Goal: Transaction & Acquisition: Purchase product/service

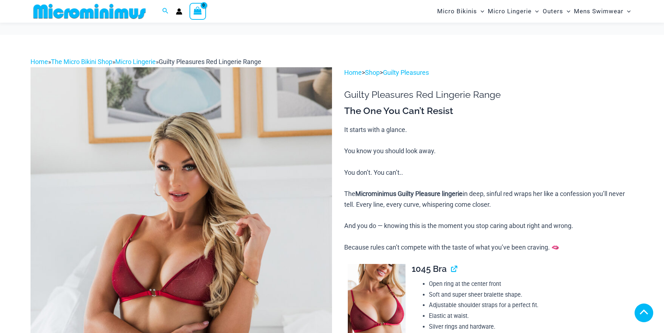
scroll to position [141, 0]
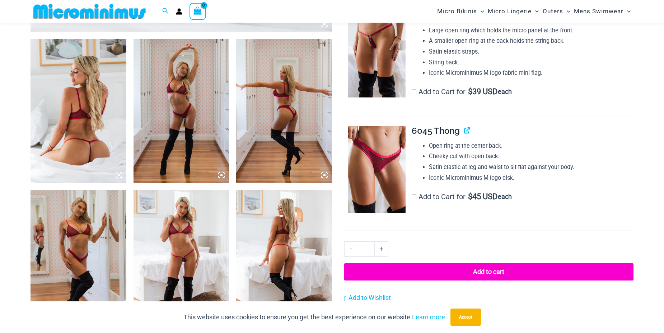
scroll to position [534, 0]
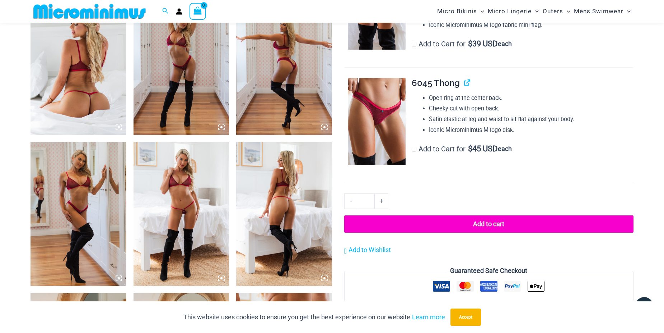
click at [80, 73] on img at bounding box center [79, 63] width 96 height 144
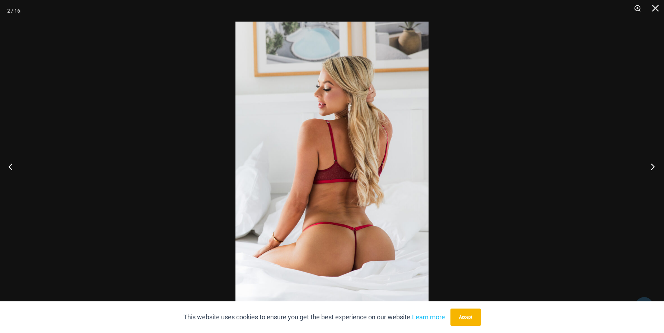
click at [653, 166] on button "Next" at bounding box center [651, 166] width 27 height 36
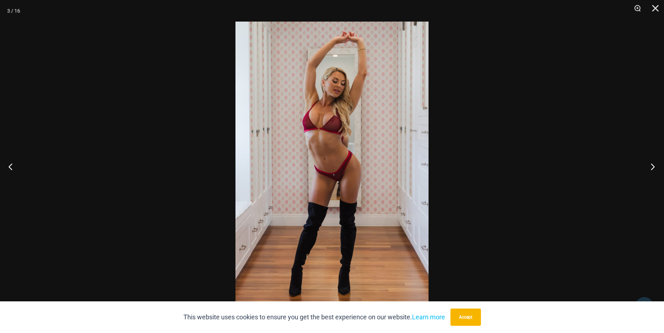
click at [653, 166] on button "Next" at bounding box center [651, 166] width 27 height 36
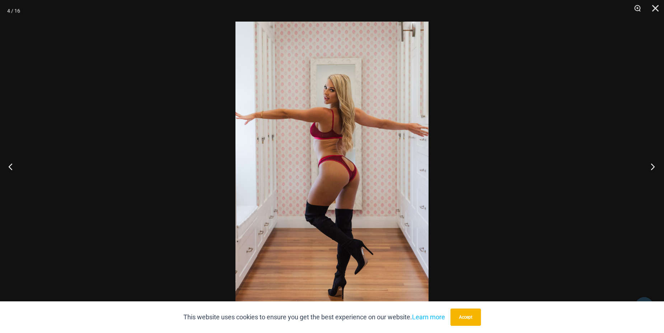
click at [653, 166] on button "Next" at bounding box center [651, 166] width 27 height 36
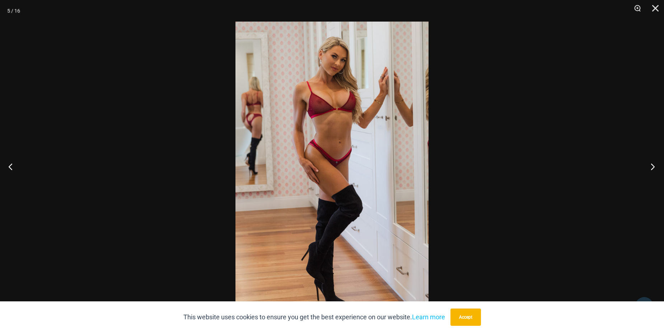
click at [653, 166] on button "Next" at bounding box center [651, 166] width 27 height 36
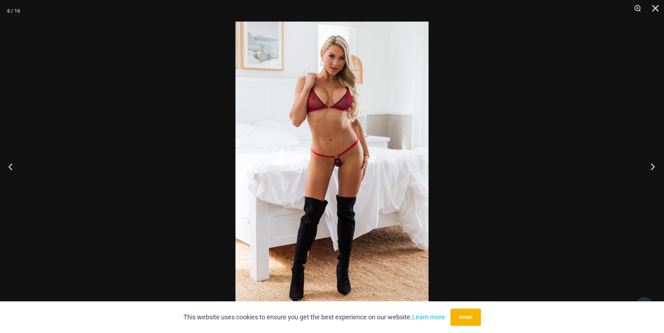
click at [653, 166] on button "Next" at bounding box center [651, 166] width 27 height 36
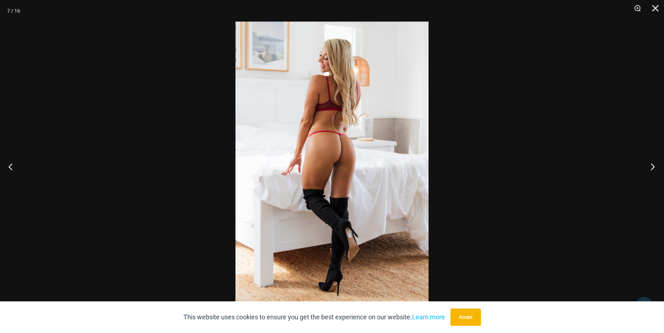
click at [653, 166] on button "Next" at bounding box center [651, 166] width 27 height 36
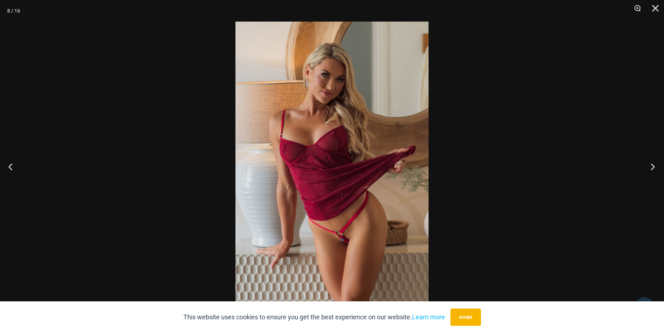
click at [653, 166] on button "Next" at bounding box center [651, 166] width 27 height 36
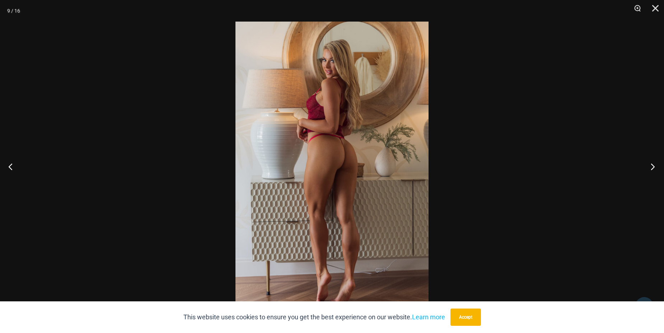
click at [653, 166] on button "Next" at bounding box center [651, 166] width 27 height 36
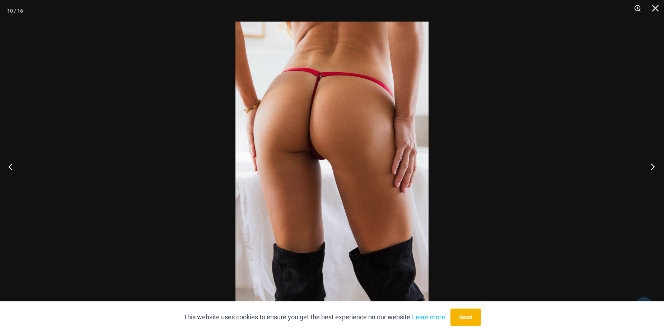
click at [653, 166] on button "Next" at bounding box center [651, 166] width 27 height 36
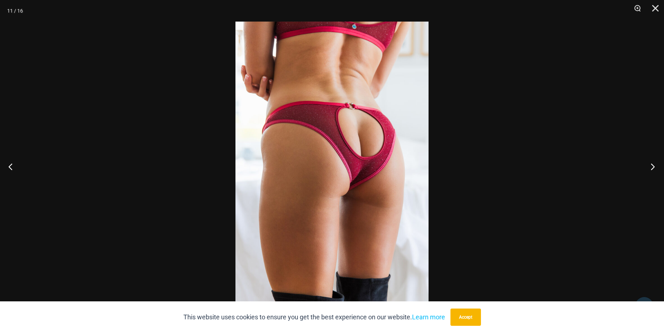
click at [653, 166] on button "Next" at bounding box center [651, 166] width 27 height 36
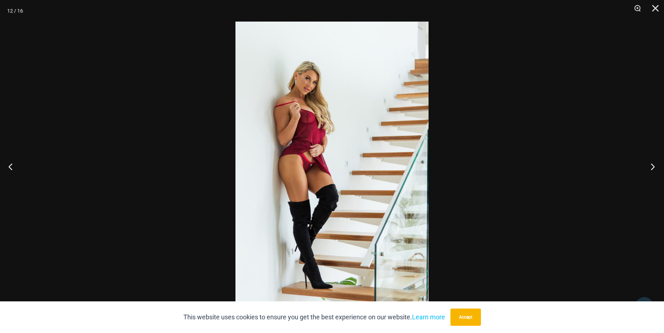
click at [653, 166] on button "Next" at bounding box center [651, 166] width 27 height 36
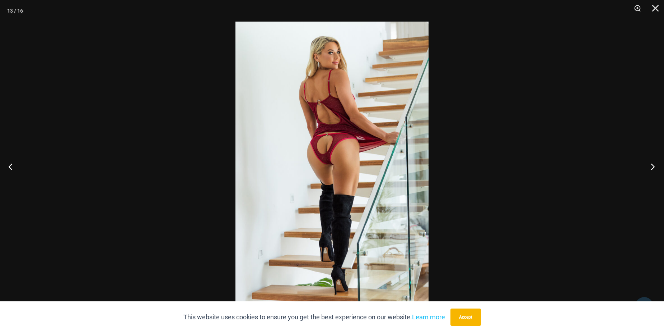
click at [653, 166] on button "Next" at bounding box center [651, 166] width 27 height 36
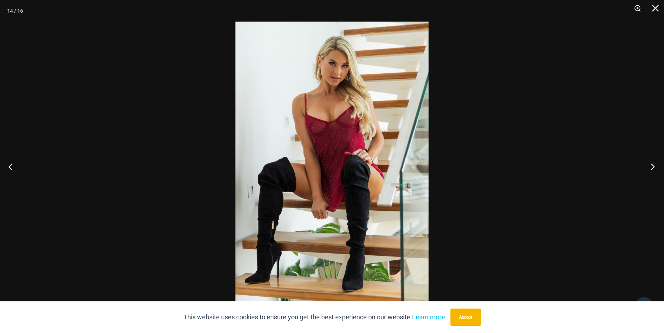
click at [653, 166] on button "Next" at bounding box center [651, 166] width 27 height 36
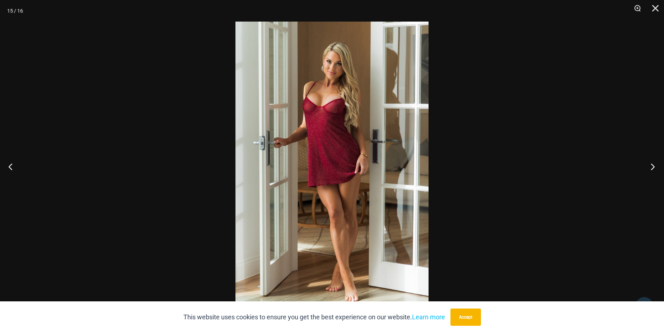
click at [653, 166] on button "Next" at bounding box center [651, 166] width 27 height 36
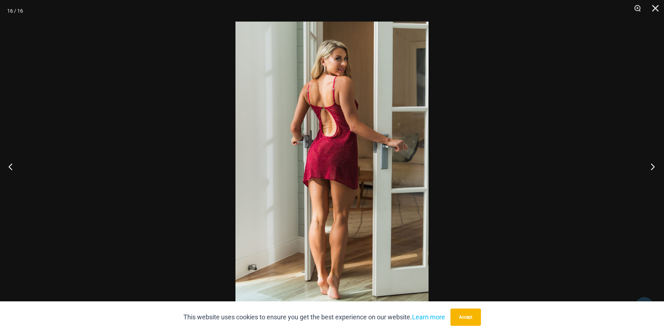
click at [653, 166] on button "Next" at bounding box center [651, 166] width 27 height 36
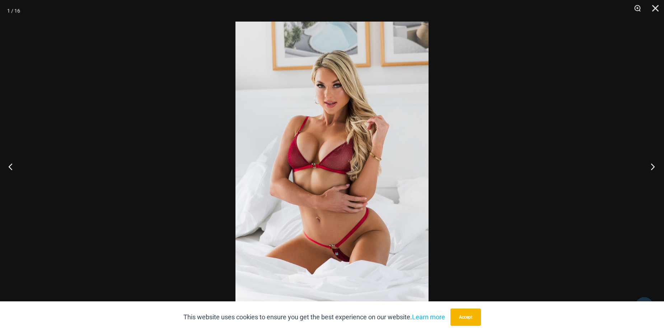
click at [653, 166] on button "Next" at bounding box center [651, 166] width 27 height 36
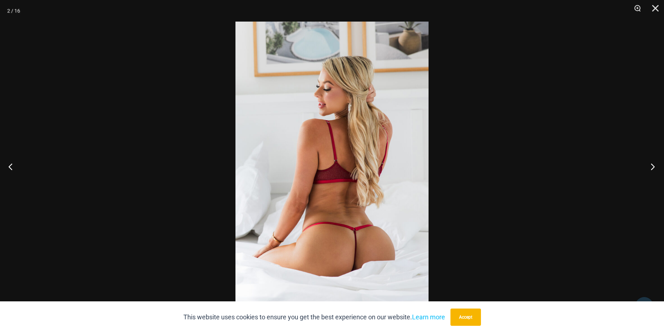
click at [653, 166] on button "Next" at bounding box center [651, 166] width 27 height 36
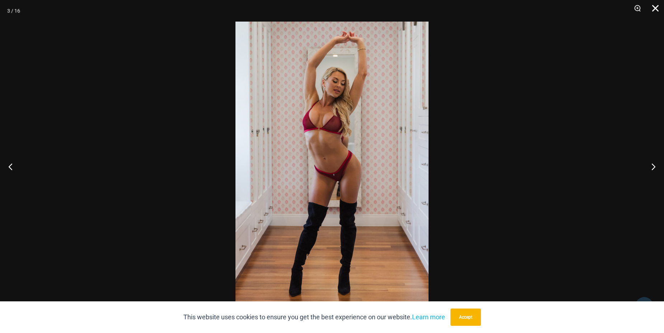
click at [653, 4] on button "Close" at bounding box center [653, 11] width 18 height 22
